Goal: Information Seeking & Learning: Learn about a topic

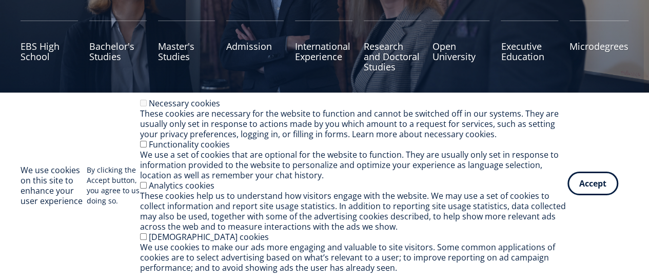
click at [592, 187] on button "Accept" at bounding box center [593, 183] width 51 height 24
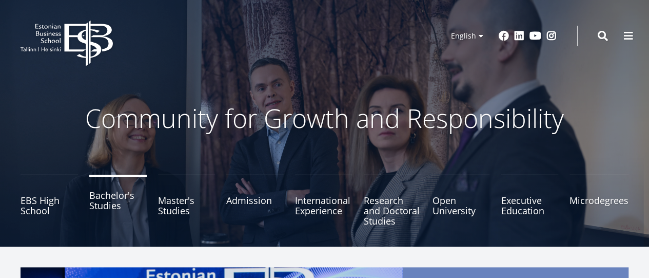
click at [125, 192] on link "Bachelor's Studies" at bounding box center [117, 200] width 57 height 51
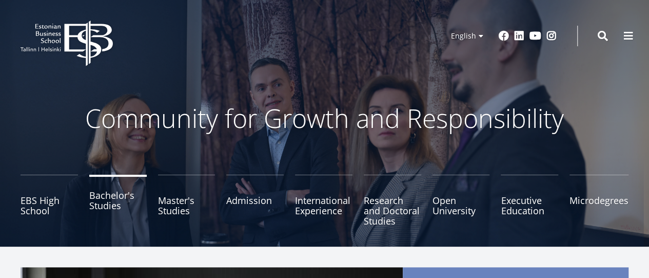
click at [110, 200] on link "Bachelor's Studies" at bounding box center [117, 200] width 57 height 51
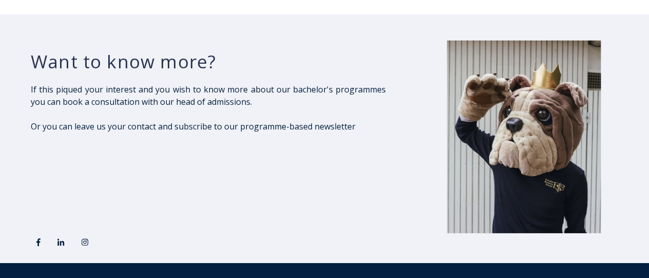
scroll to position [1335, 0]
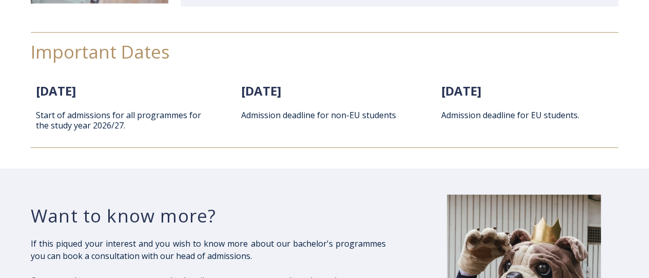
drag, startPoint x: 100, startPoint y: 105, endPoint x: 83, endPoint y: 73, distance: 36.1
click at [100, 110] on p "Start of admissions for all programmes for the study year 2026/27." at bounding box center [124, 120] width 177 height 21
drag, startPoint x: 83, startPoint y: 73, endPoint x: 82, endPoint y: 44, distance: 29.3
click at [76, 82] on span "[DATE]" at bounding box center [56, 90] width 40 height 17
click at [82, 41] on span "Important Dates" at bounding box center [100, 52] width 139 height 24
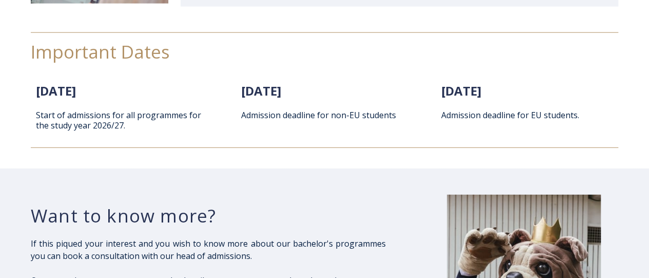
scroll to position [1129, 0]
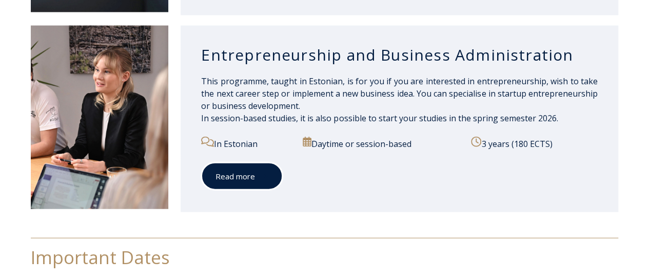
click at [247, 165] on link "Read more" at bounding box center [242, 176] width 82 height 28
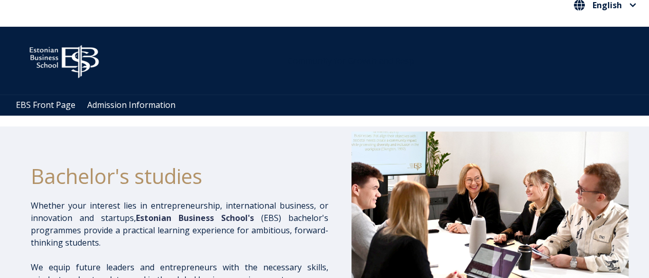
scroll to position [0, 0]
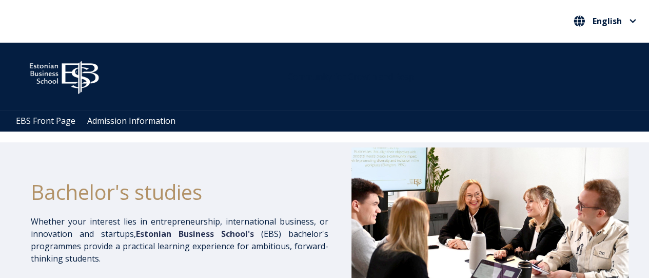
click at [327, 15] on div "Open main menu Close main menu English Eesti Keel English" at bounding box center [324, 22] width 649 height 42
